Goal: Information Seeking & Learning: Get advice/opinions

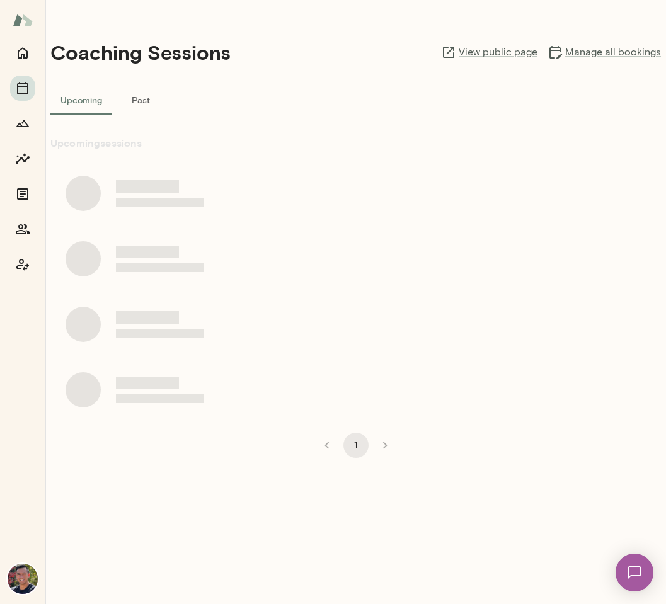
click at [343, 155] on div at bounding box center [355, 287] width 610 height 272
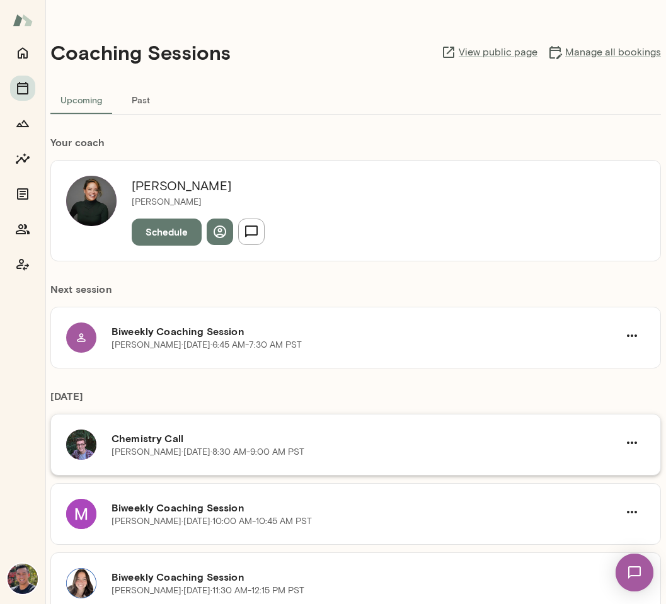
click at [142, 447] on p "[PERSON_NAME][DATE] · 8:30 AM-9:00 AM PST" at bounding box center [207, 452] width 193 height 13
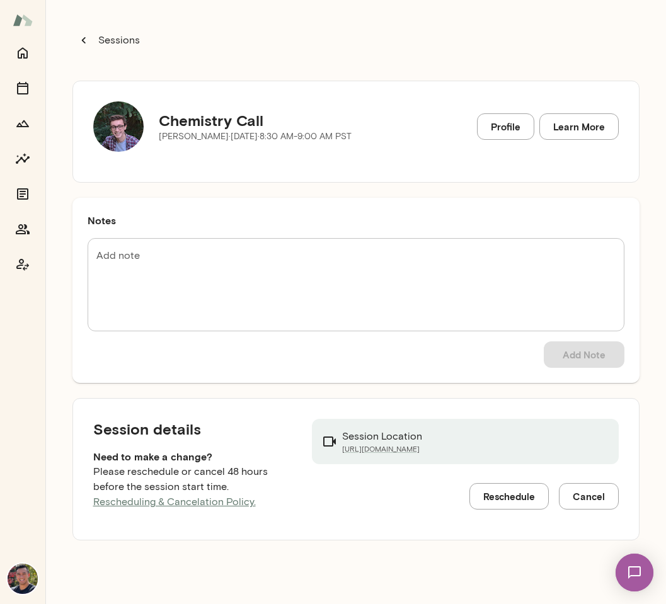
click at [120, 278] on textarea "Add note" at bounding box center [355, 285] width 519 height 72
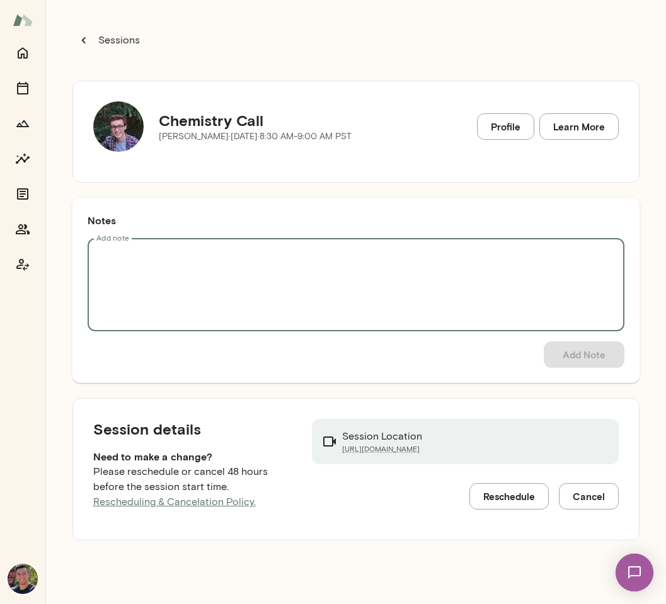
click at [176, 205] on div "Notes Add note * Add note Add Note" at bounding box center [355, 290] width 567 height 185
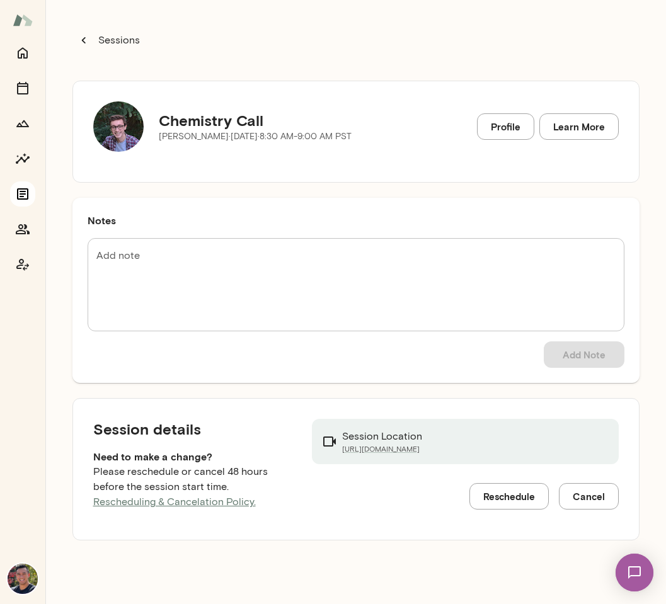
click at [16, 193] on icon "Documents" at bounding box center [22, 193] width 15 height 15
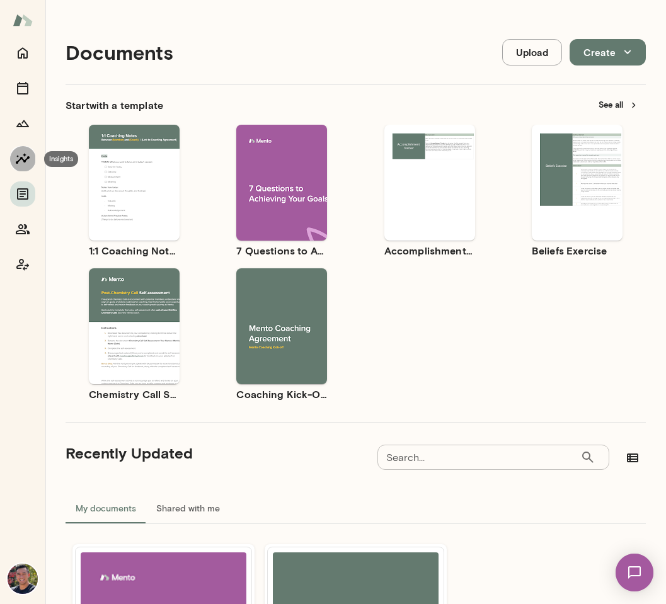
click at [10, 157] on button "Insights" at bounding box center [22, 158] width 25 height 25
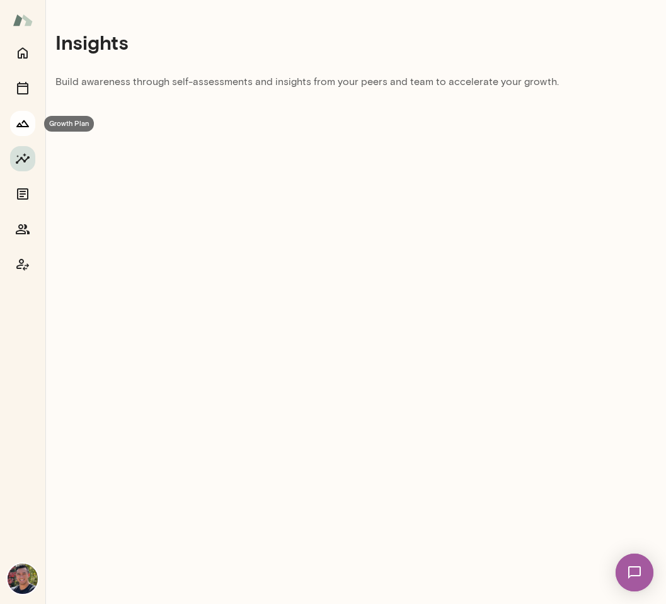
click at [14, 127] on button "Growth Plan" at bounding box center [22, 123] width 25 height 25
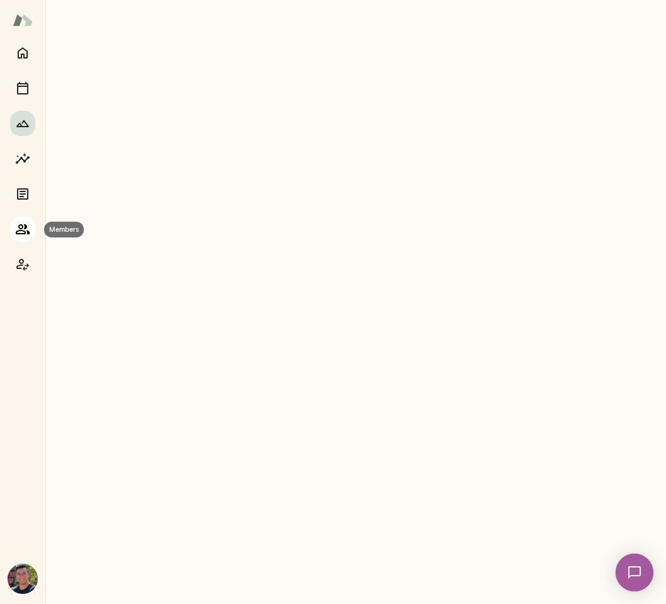
click at [21, 225] on icon "Members" at bounding box center [23, 229] width 14 height 10
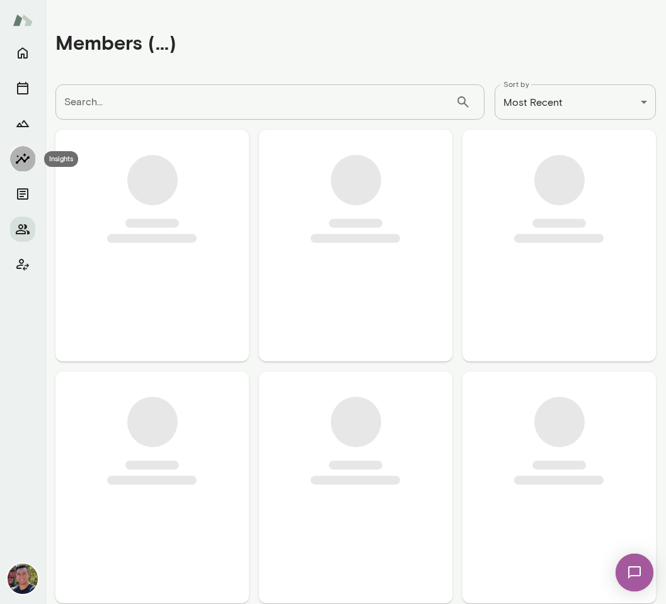
click at [21, 158] on icon "Insights" at bounding box center [23, 158] width 14 height 11
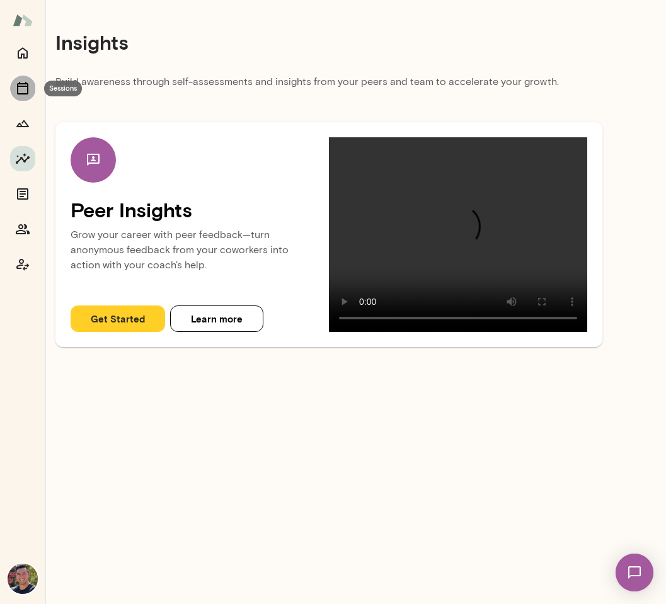
click at [21, 86] on icon "Sessions" at bounding box center [22, 88] width 11 height 13
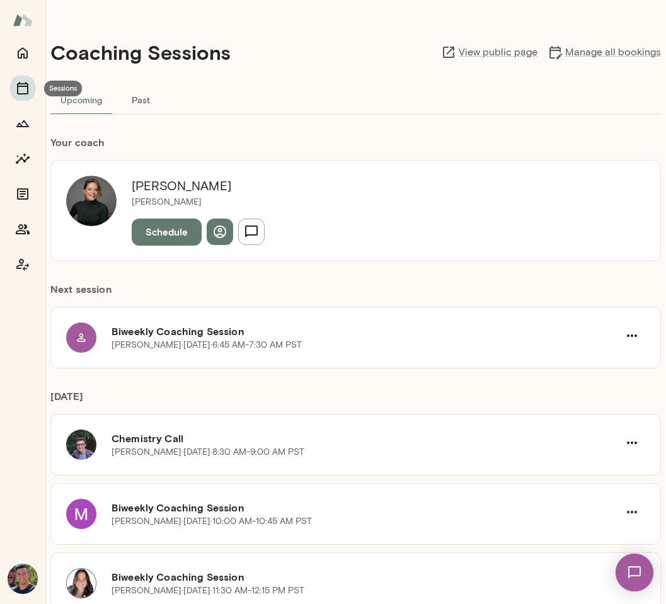
click at [22, 123] on icon "Growth Plan" at bounding box center [22, 123] width 15 height 15
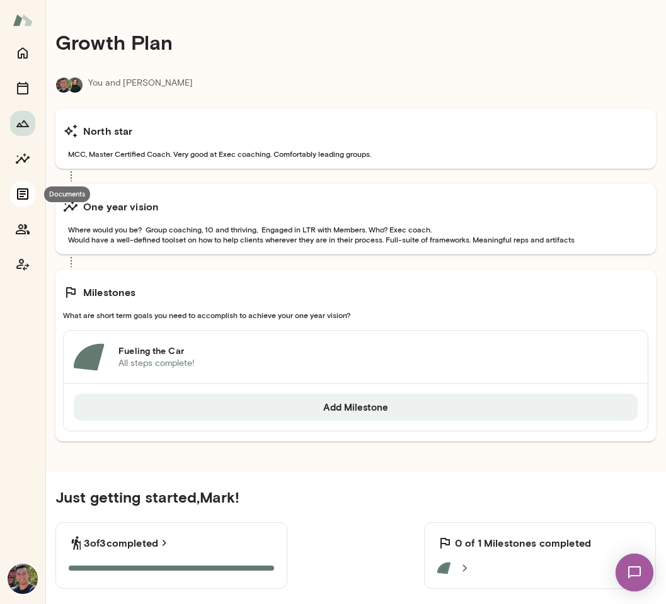
click at [20, 194] on icon "Documents" at bounding box center [22, 193] width 11 height 11
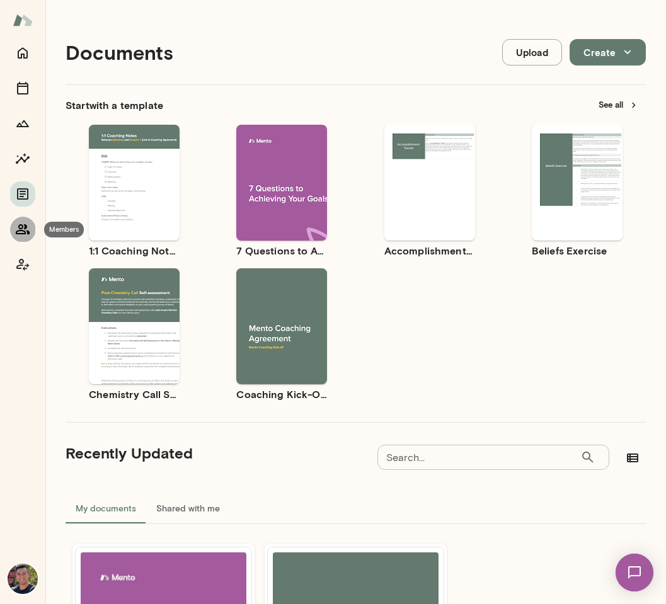
click at [21, 217] on button "Members" at bounding box center [22, 229] width 25 height 25
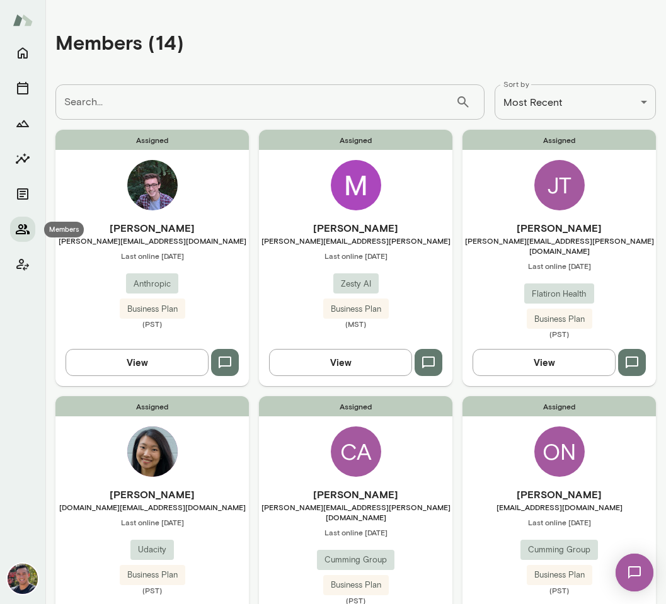
click at [18, 227] on icon "Members" at bounding box center [22, 229] width 15 height 15
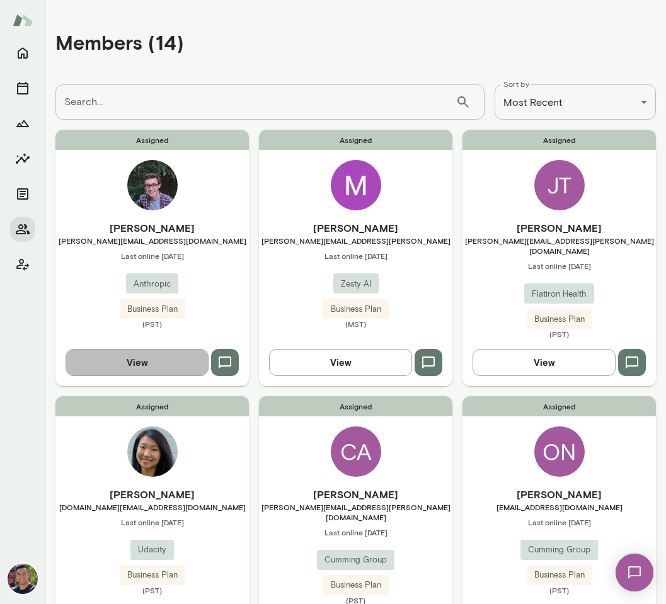
click at [160, 360] on button "View" at bounding box center [136, 362] width 143 height 26
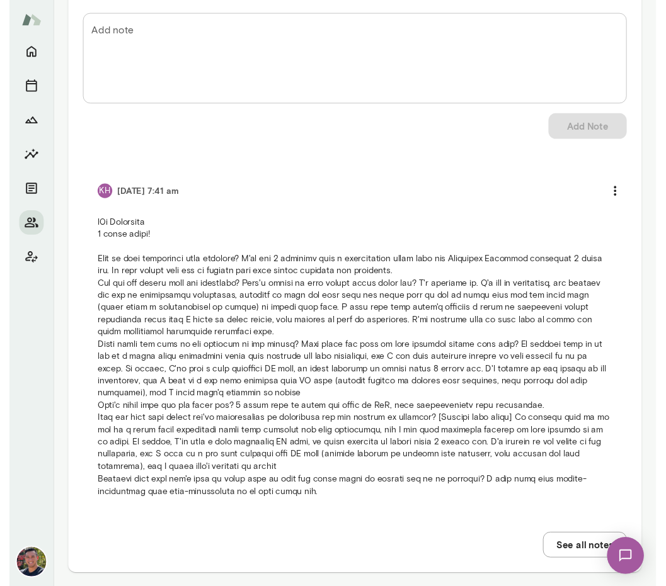
scroll to position [1030, 0]
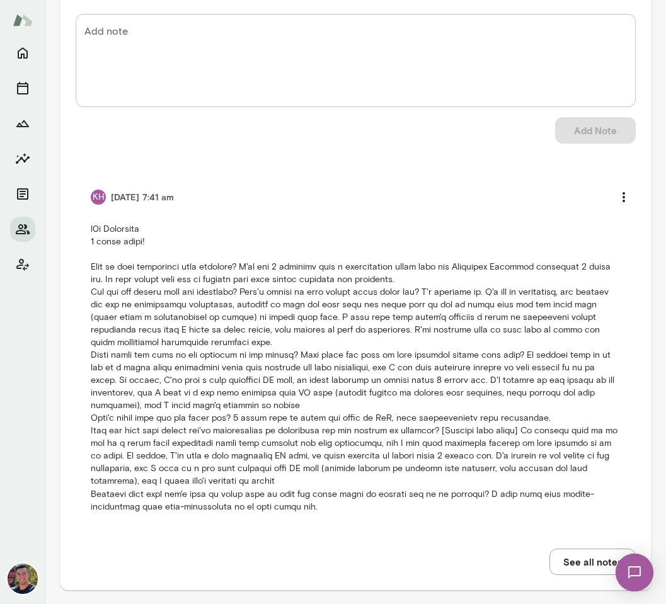
click at [232, 458] on p at bounding box center [356, 368] width 530 height 290
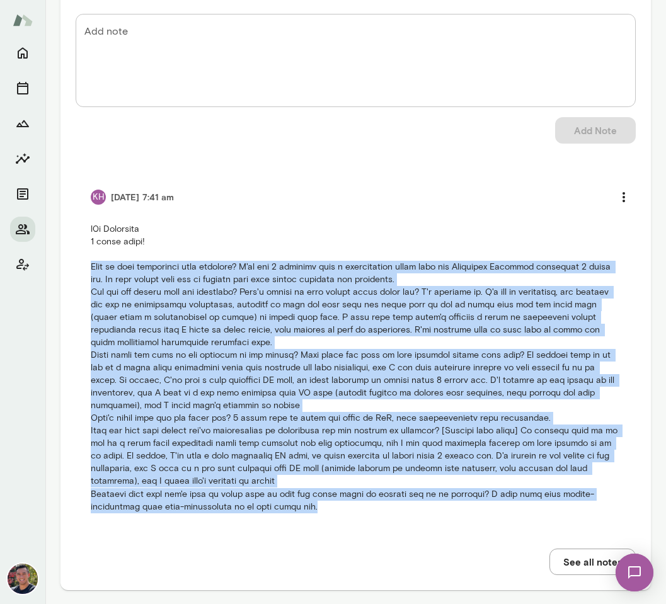
drag, startPoint x: 275, startPoint y: 512, endPoint x: 76, endPoint y: 266, distance: 316.5
click at [76, 266] on li "KH [DATE] 7:41 am" at bounding box center [356, 348] width 560 height 359
copy p "What is your experience with coaching? I've had 4 sessions with a productivity …"
